Goal: Task Accomplishment & Management: Manage account settings

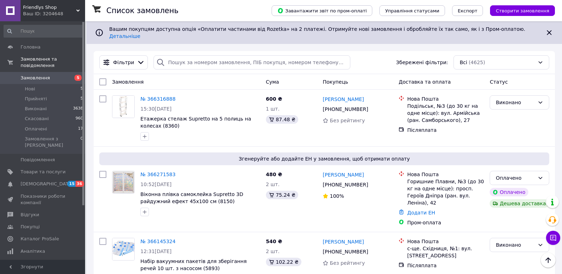
scroll to position [785, 0]
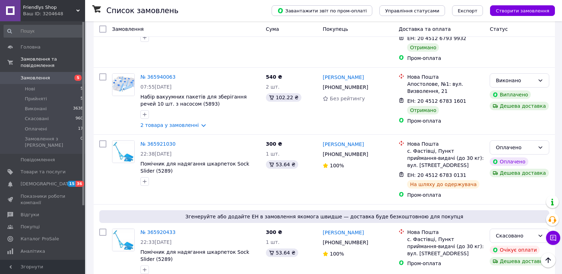
click at [79, 9] on div "Friendlys Shop Ваш ID: 3204648" at bounding box center [53, 10] width 65 height 21
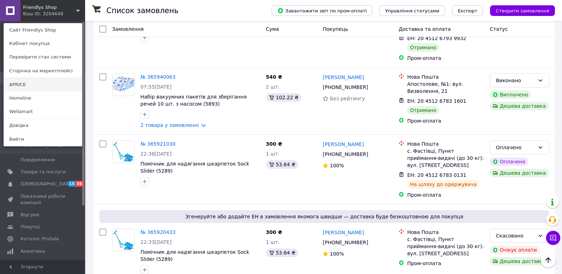
click at [16, 85] on link "APRICE" at bounding box center [43, 84] width 78 height 13
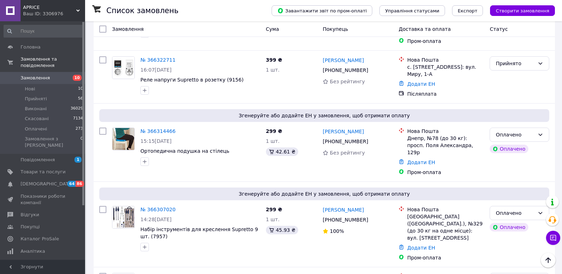
scroll to position [301, 0]
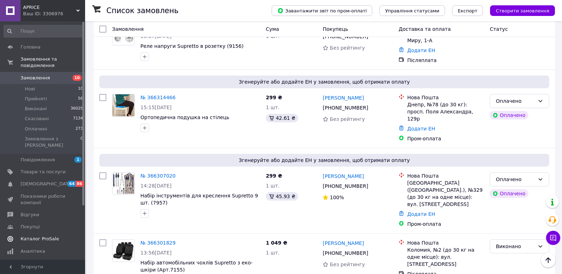
click at [35, 236] on span "Каталог ProSale" at bounding box center [40, 239] width 38 height 6
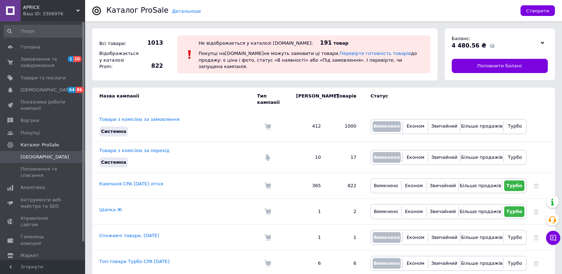
scroll to position [2, 0]
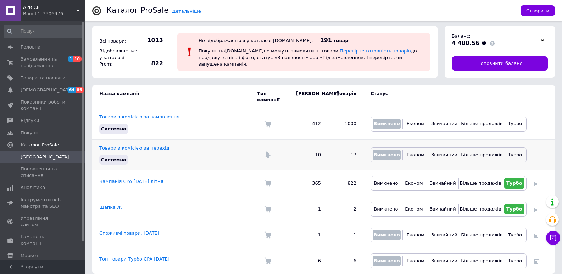
click at [148, 145] on link "Товари з комісією за перехід" at bounding box center [134, 147] width 70 height 5
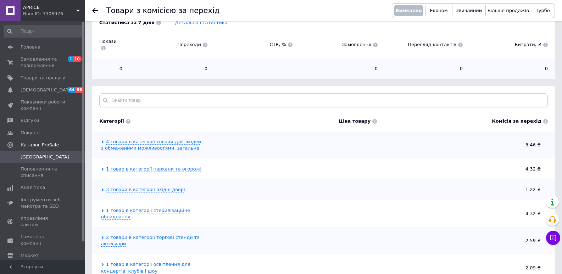
scroll to position [113, 0]
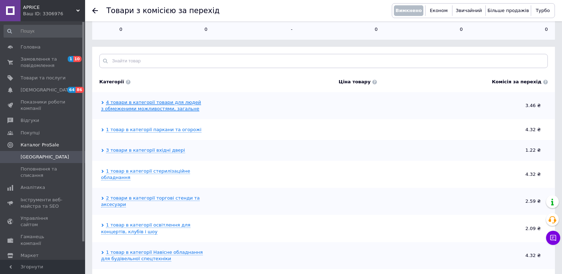
click at [131, 100] on link "4 товари в категорії товари для людей з обмеженими можливостями, загальне" at bounding box center [151, 106] width 100 height 12
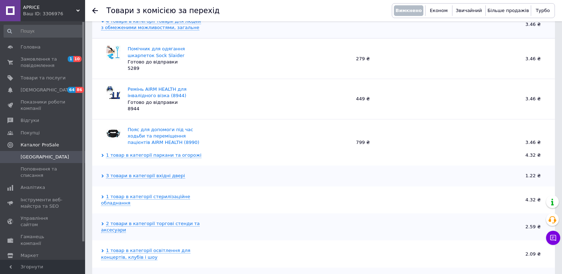
scroll to position [200, 0]
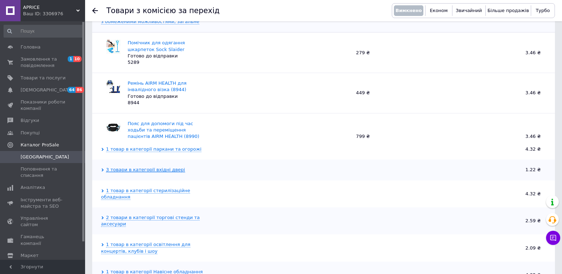
click at [145, 167] on link "3 товари в категорії вхідні двері" at bounding box center [145, 170] width 79 height 6
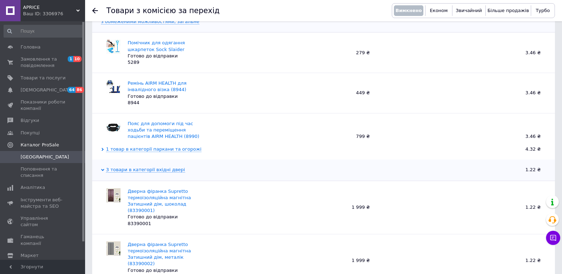
click at [77, 11] on use at bounding box center [78, 11] width 4 height 2
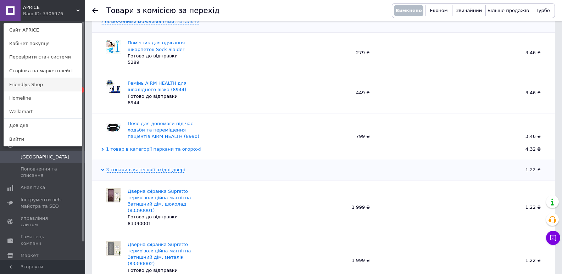
click at [16, 84] on link "Friendlys Shop" at bounding box center [43, 84] width 78 height 13
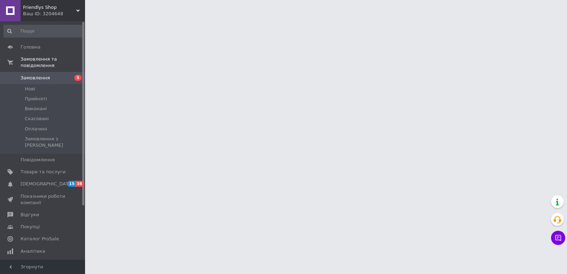
drag, startPoint x: 39, startPoint y: 225, endPoint x: 112, endPoint y: 111, distance: 135.6
click at [39, 236] on span "Каталог ProSale" at bounding box center [40, 239] width 38 height 6
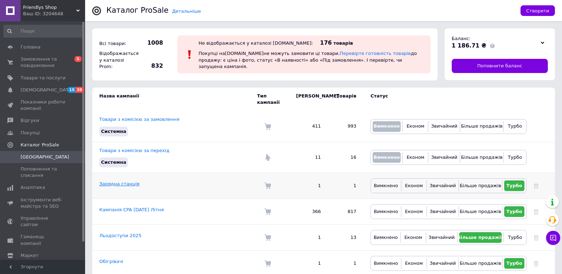
click at [114, 181] on link "Зарядна станція" at bounding box center [119, 183] width 40 height 5
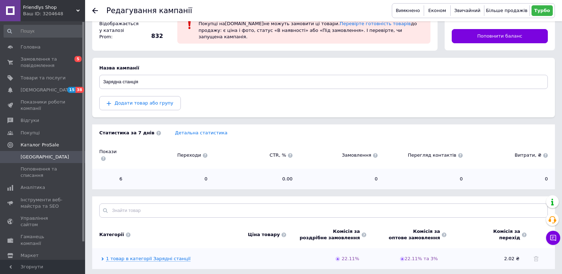
scroll to position [43, 0]
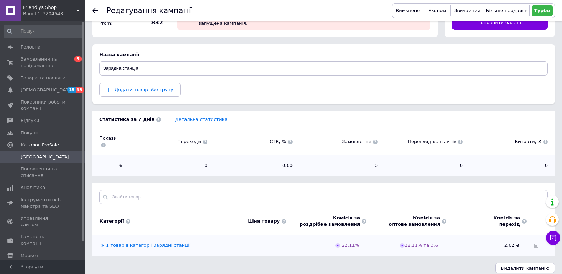
click at [95, 11] on use at bounding box center [95, 11] width 6 height 6
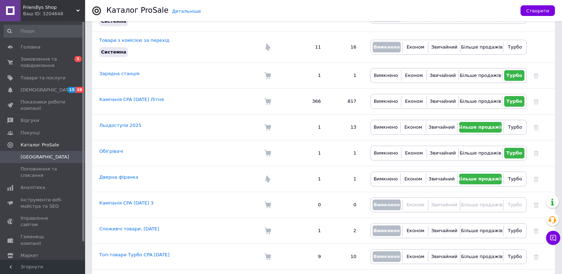
scroll to position [111, 0]
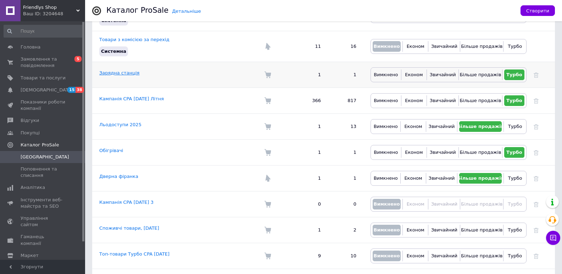
click at [128, 70] on link "Зарядна станція" at bounding box center [119, 72] width 40 height 5
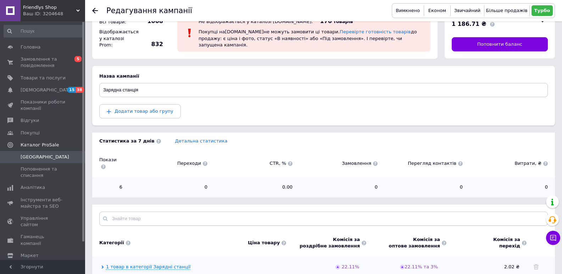
scroll to position [43, 0]
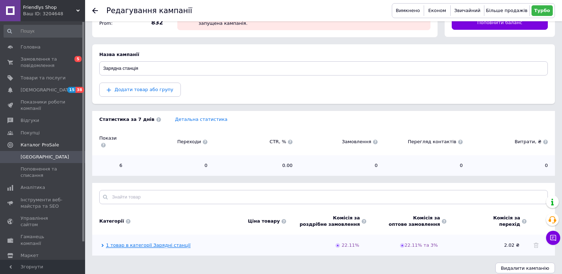
click at [157, 242] on link "1 товар в категорії Зарядні станції" at bounding box center [148, 245] width 84 height 6
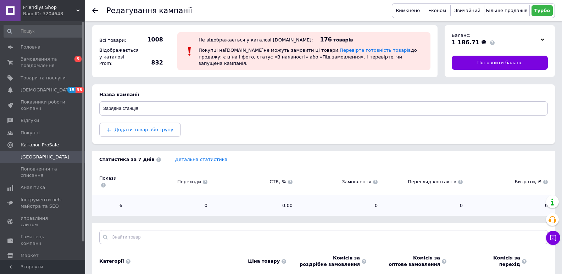
scroll to position [0, 0]
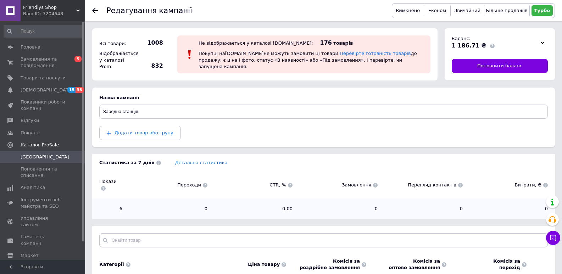
click at [95, 12] on icon at bounding box center [95, 11] width 6 height 6
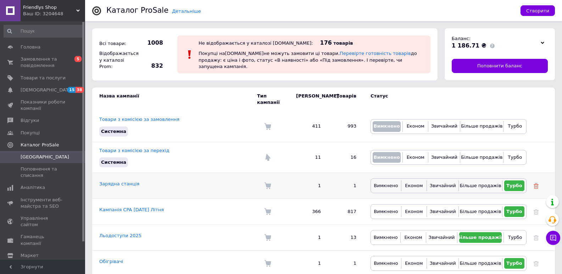
click at [537, 184] on icon at bounding box center [535, 186] width 5 height 5
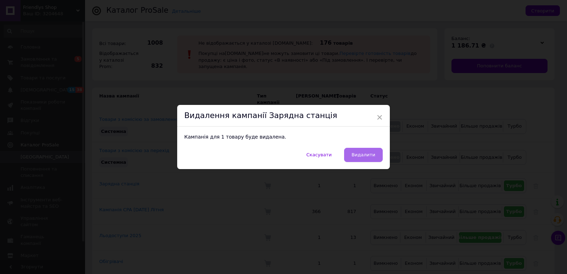
click at [359, 156] on span "Видалити" at bounding box center [364, 154] width 24 height 5
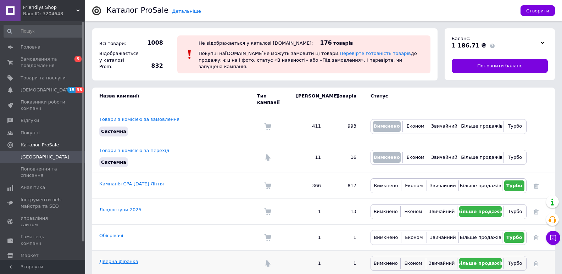
click at [124, 259] on link "Дверна фіранка" at bounding box center [118, 261] width 39 height 5
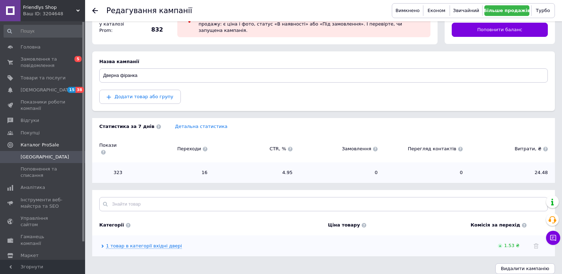
scroll to position [37, 0]
click at [123, 243] on link "1 товар в категорії вхідні двері" at bounding box center [144, 246] width 76 height 6
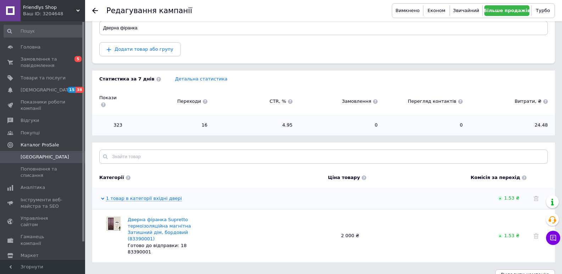
scroll to position [48, 0]
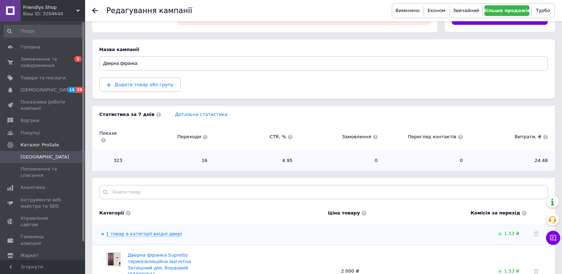
click at [92, 9] on div "Редагування кампанії Вимкнено Економ Звичайний Більше продажів Турбо" at bounding box center [323, 10] width 477 height 21
click at [94, 11] on use at bounding box center [95, 11] width 6 height 6
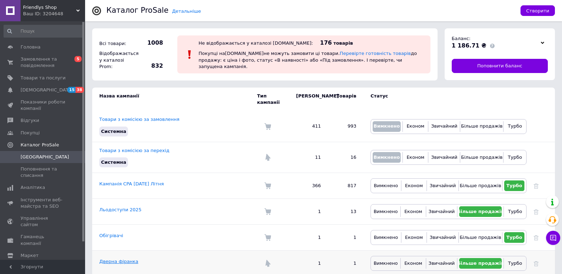
click at [124, 259] on link "Дверна фіранка" at bounding box center [118, 261] width 39 height 5
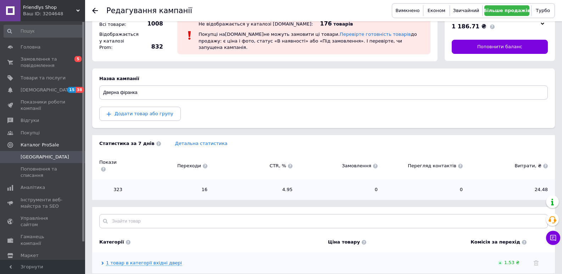
scroll to position [37, 0]
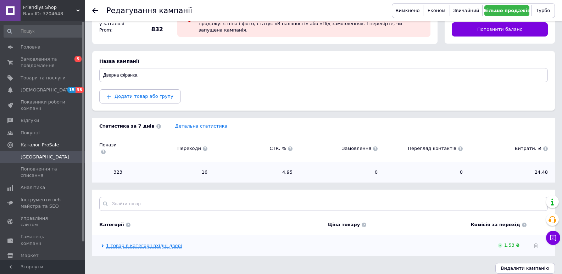
click at [123, 243] on link "1 товар в категорії вхідні двері" at bounding box center [144, 246] width 76 height 6
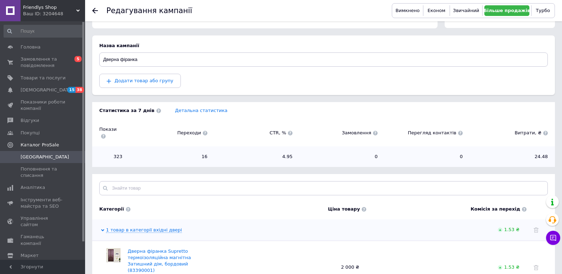
scroll to position [0, 0]
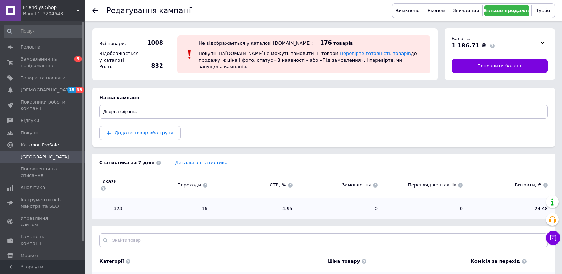
click at [96, 11] on use at bounding box center [95, 11] width 6 height 6
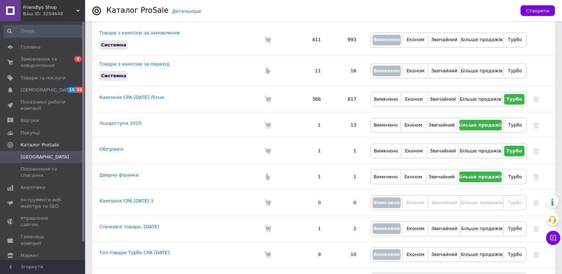
scroll to position [85, 0]
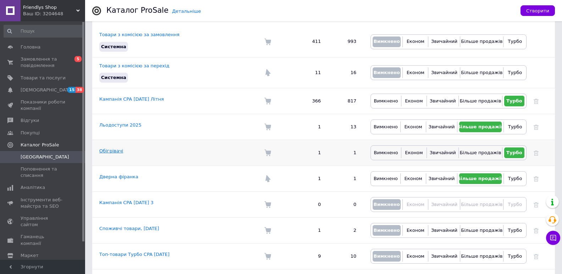
click at [105, 148] on link "Обігрівачі" at bounding box center [111, 150] width 24 height 5
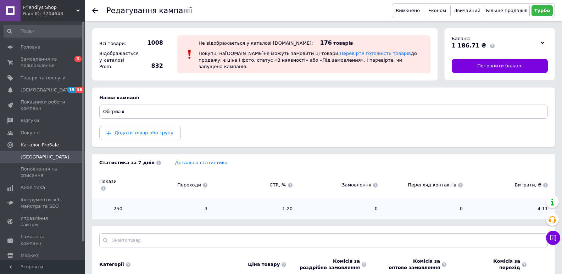
scroll to position [43, 0]
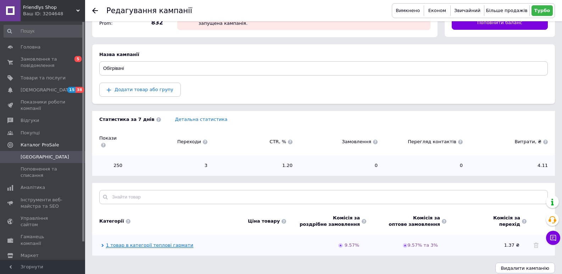
click at [157, 242] on link "1 товар в категорії теплові гармати" at bounding box center [149, 245] width 87 height 6
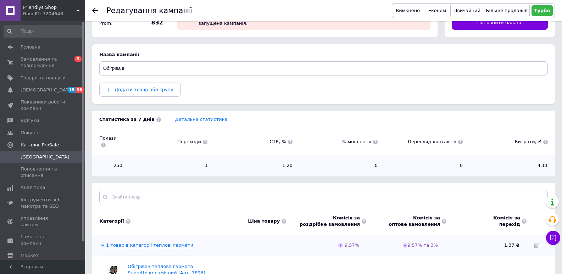
click at [96, 12] on icon at bounding box center [95, 11] width 6 height 6
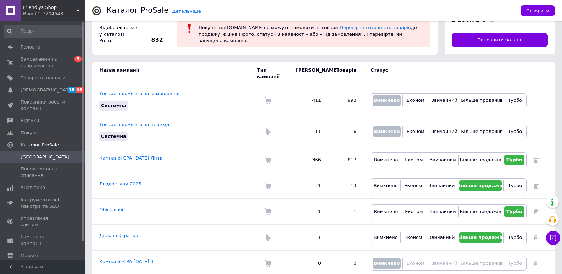
scroll to position [24, 0]
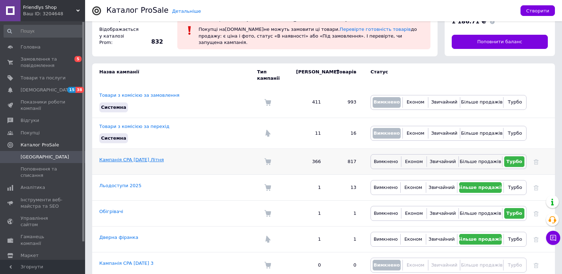
click at [121, 157] on link "Кампанія CPA 08.06.2025 Літня" at bounding box center [131, 159] width 65 height 5
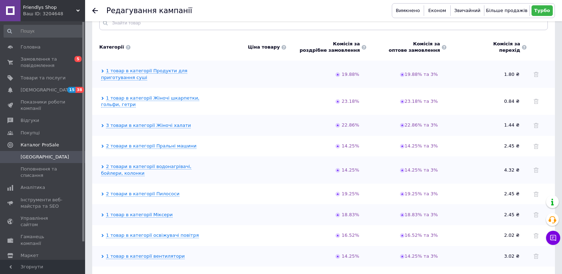
scroll to position [193, 0]
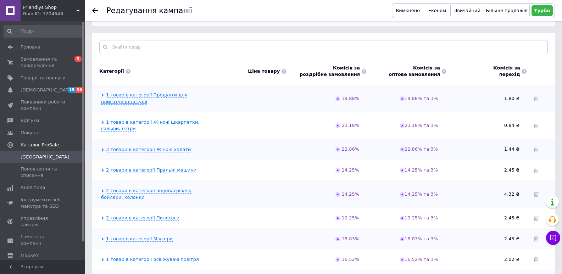
click at [129, 92] on link "1 товар в категорії Продукти для приготування суші" at bounding box center [144, 98] width 86 height 12
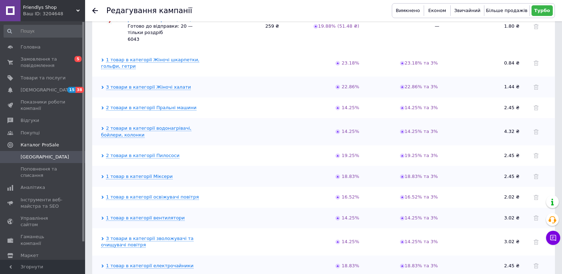
scroll to position [214, 0]
